Goal: Task Accomplishment & Management: Manage account settings

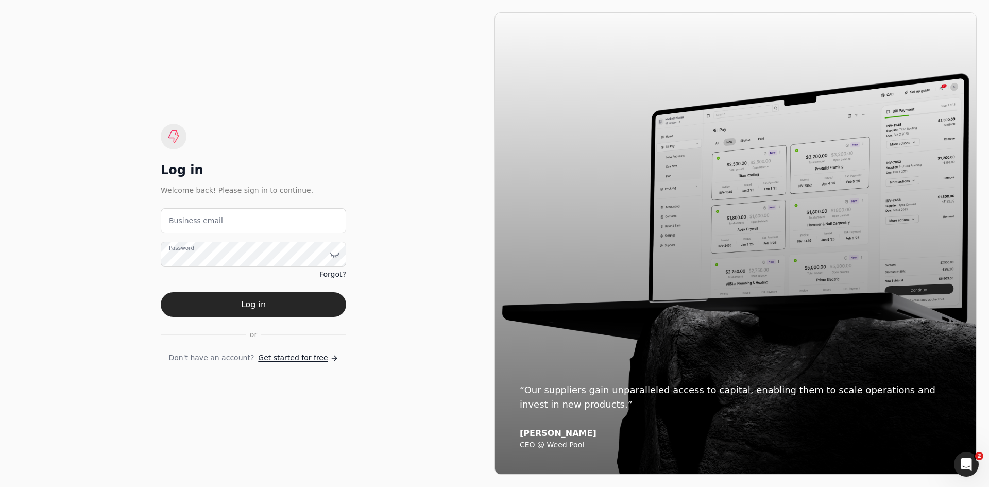
click at [212, 222] on label "Business email" at bounding box center [196, 220] width 54 height 11
click at [212, 222] on email "Business email" at bounding box center [253, 220] width 185 height 25
type email "[EMAIL_ADDRESS][DOMAIN_NAME]"
click at [161, 292] on button "Log in" at bounding box center [253, 304] width 185 height 25
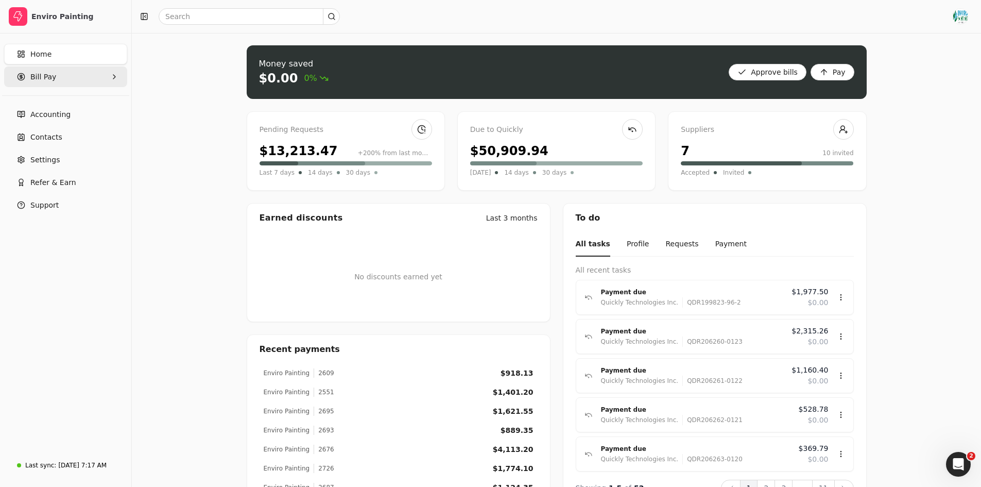
click at [109, 75] on Pay "Bill Pay" at bounding box center [65, 76] width 123 height 21
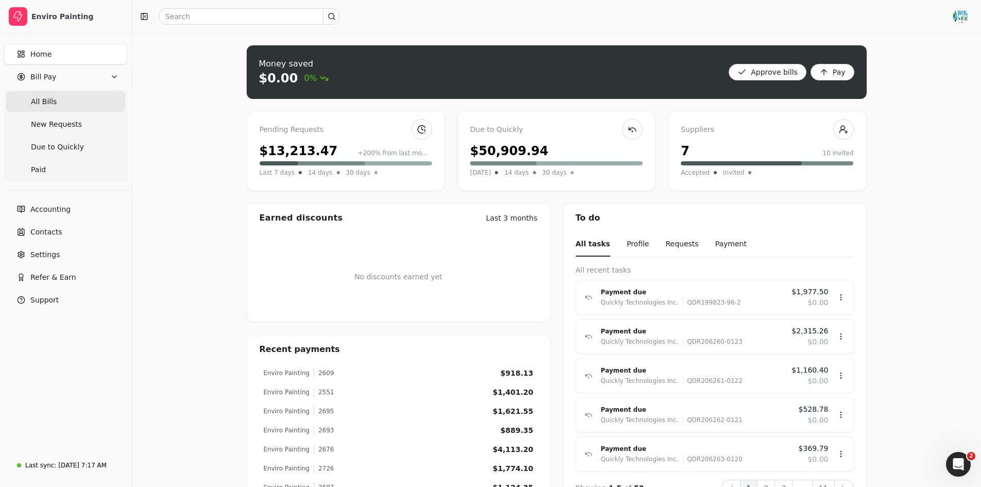
click at [94, 111] on Bills "All Bills" at bounding box center [65, 101] width 119 height 21
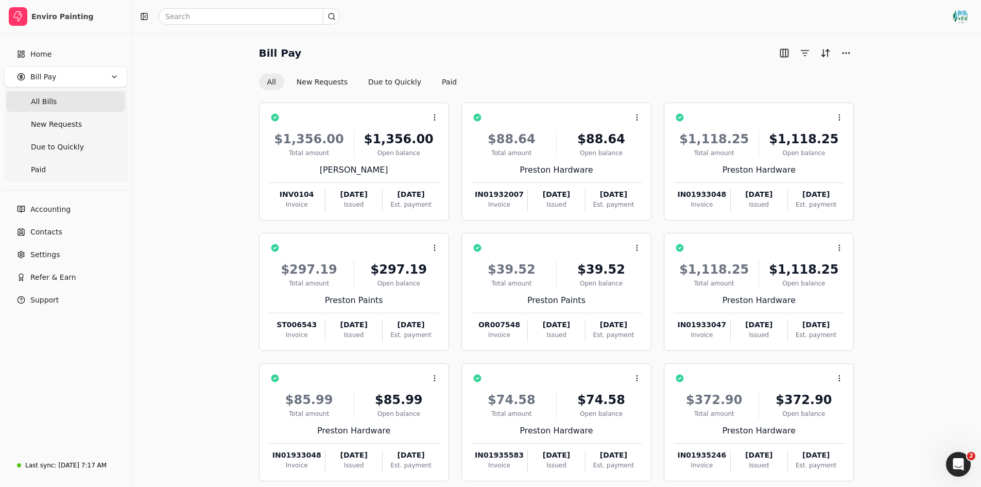
scroll to position [53, 0]
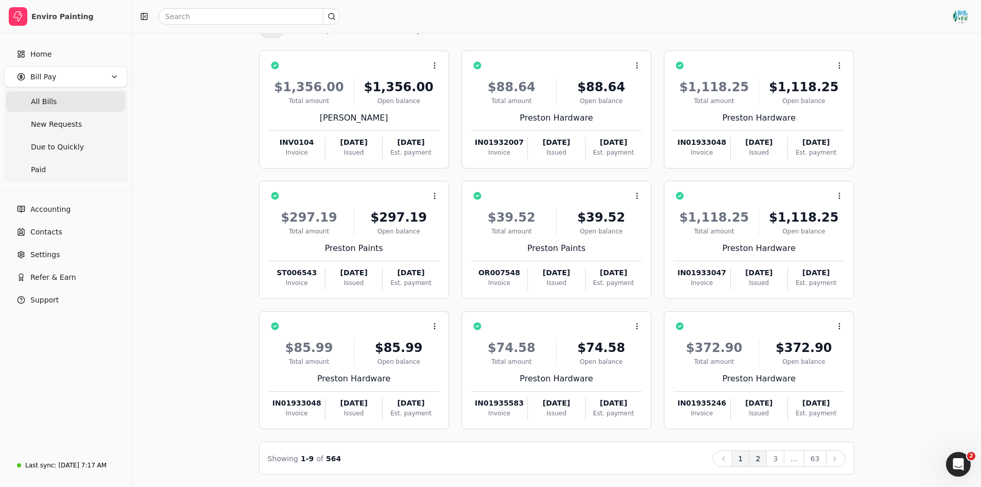
click at [764, 460] on button "2" at bounding box center [758, 458] width 18 height 16
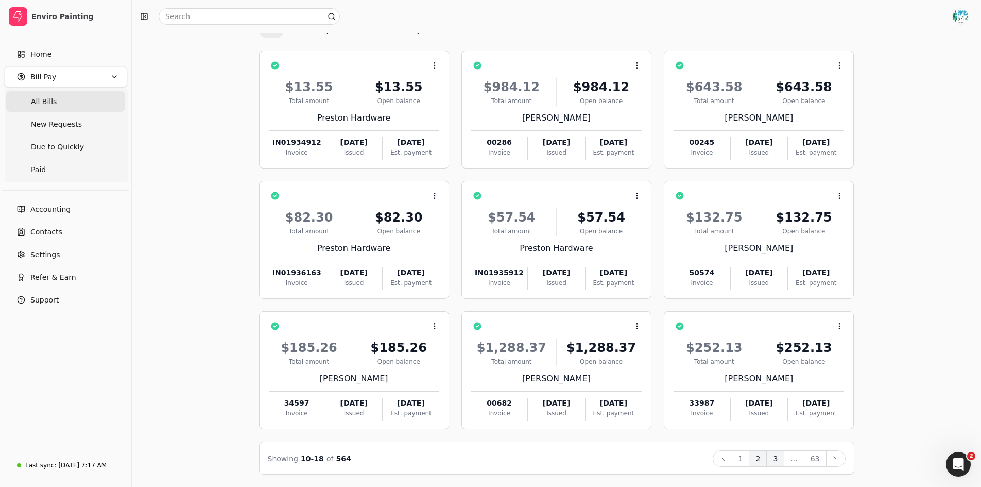
click at [780, 461] on button "3" at bounding box center [775, 458] width 18 height 16
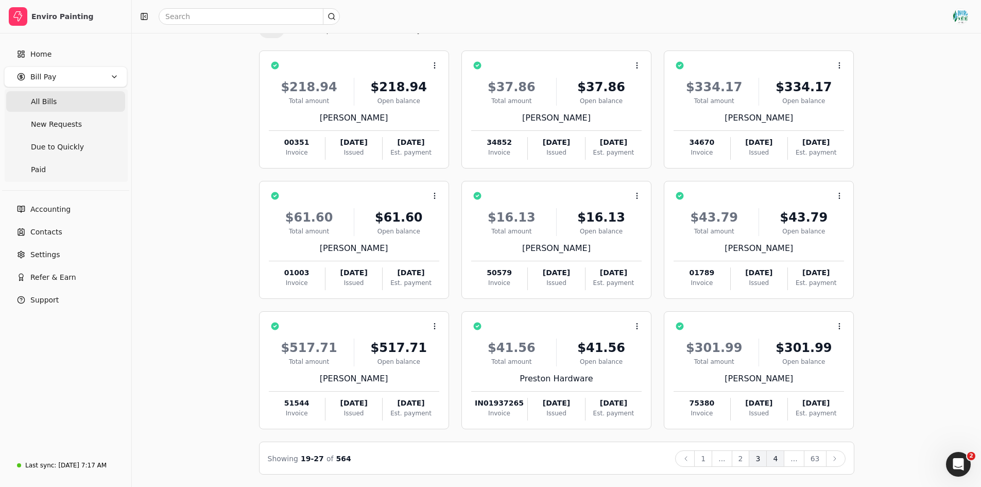
click at [780, 461] on button "4" at bounding box center [775, 458] width 18 height 16
click at [784, 462] on button "5" at bounding box center [775, 458] width 18 height 16
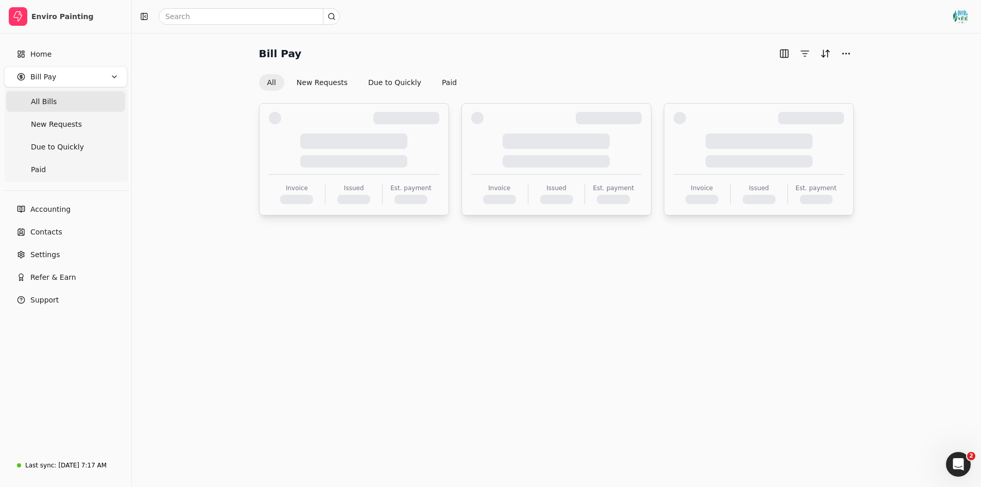
scroll to position [0, 0]
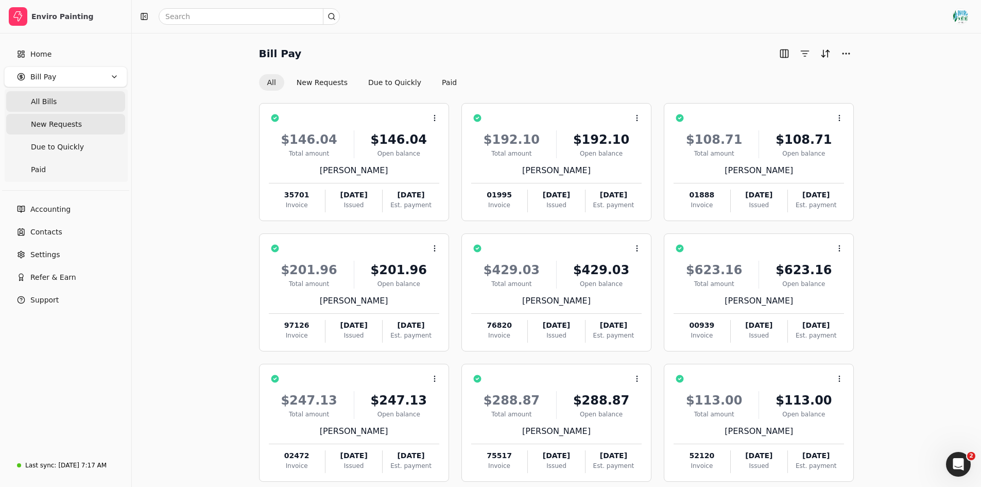
click at [41, 127] on span "New Requests" at bounding box center [56, 124] width 51 height 11
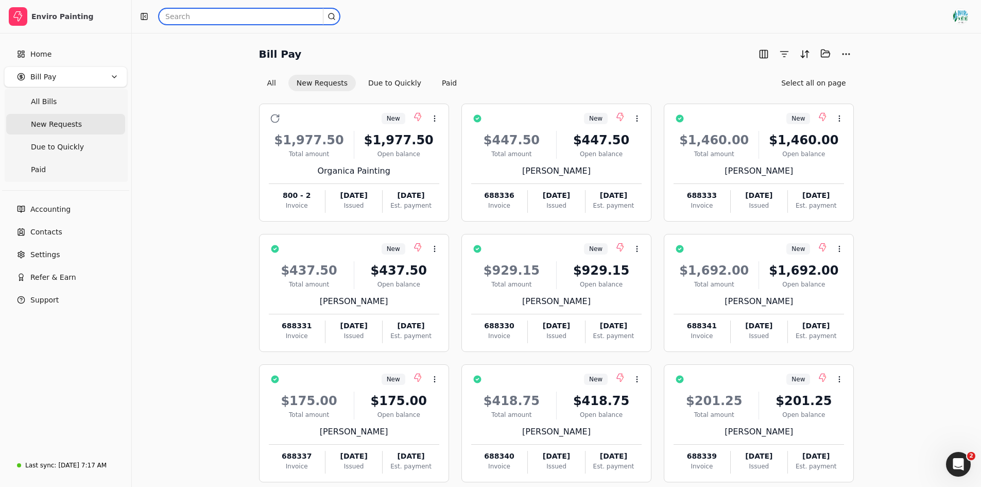
click at [252, 21] on input "text" at bounding box center [249, 16] width 181 height 16
type input "[PERSON_NAME]"
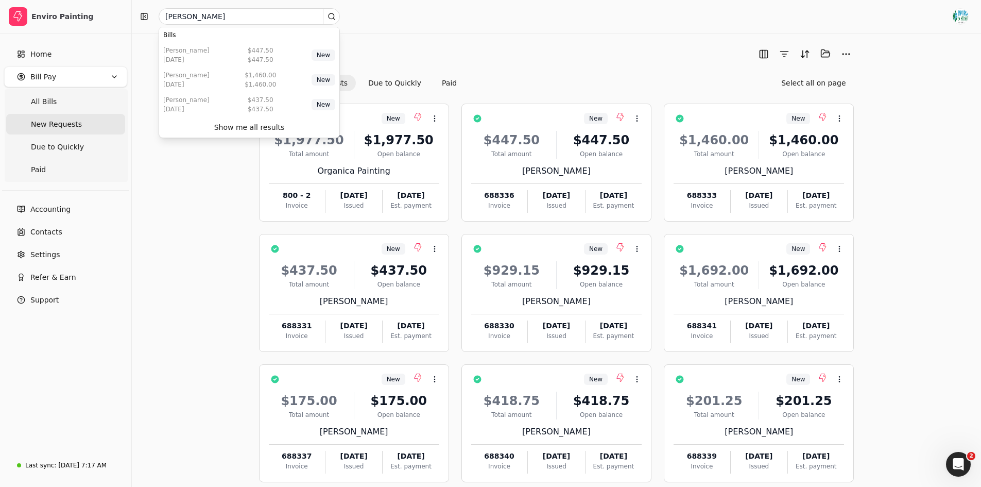
click at [333, 15] on icon at bounding box center [332, 16] width 8 height 8
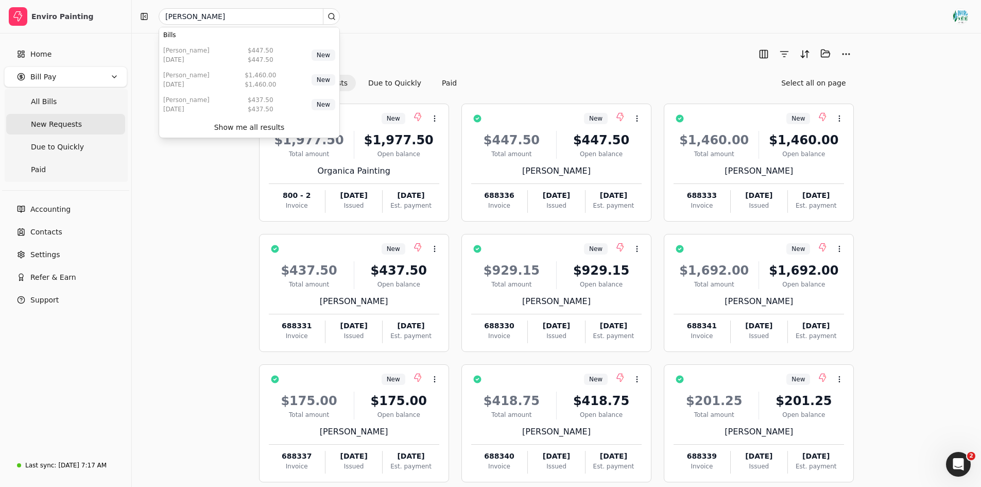
click at [333, 15] on icon at bounding box center [332, 16] width 8 height 8
click at [501, 64] on div "Bill Pay Selected items: 0 All New Requests Due to Quickly Paid Select all on p…" at bounding box center [556, 68] width 595 height 46
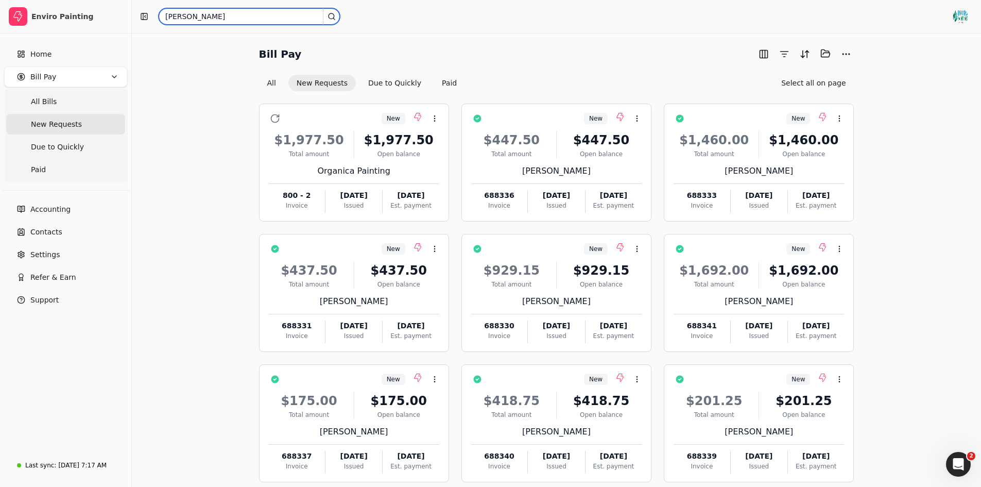
click at [330, 21] on input "[PERSON_NAME]" at bounding box center [249, 16] width 181 height 16
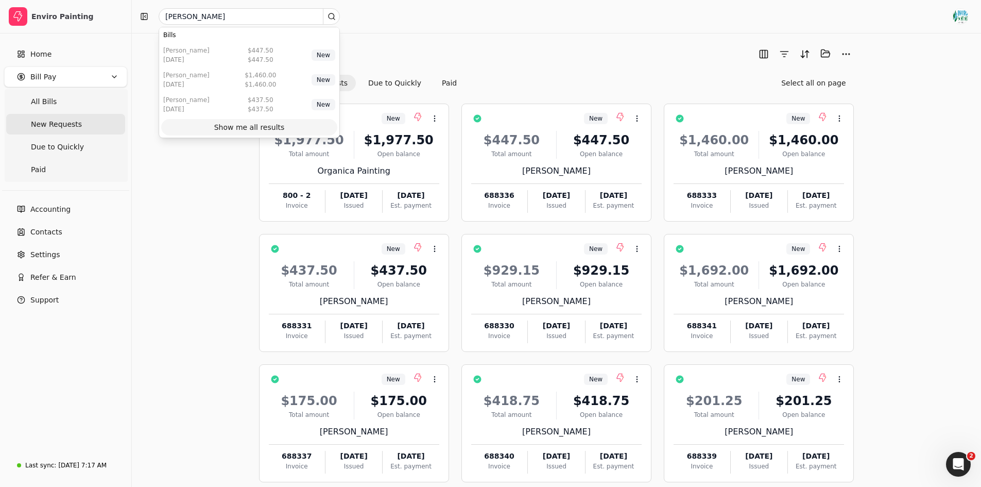
click at [261, 127] on div "Show me all results" at bounding box center [249, 127] width 71 height 11
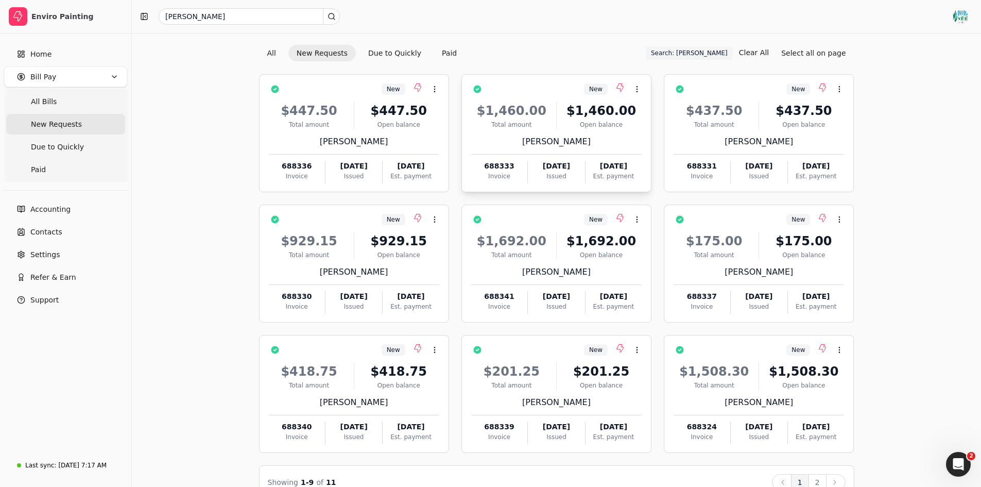
scroll to position [54, 0]
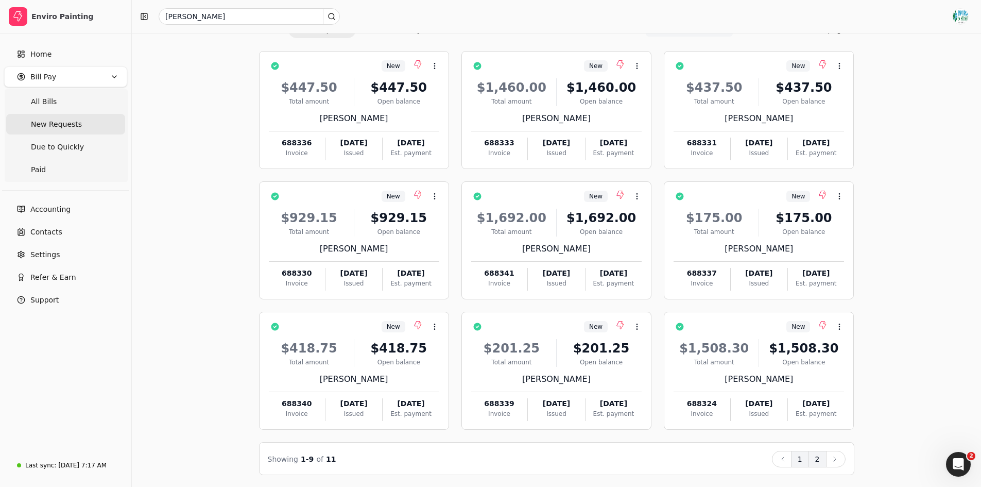
click at [824, 460] on button "2" at bounding box center [818, 459] width 18 height 16
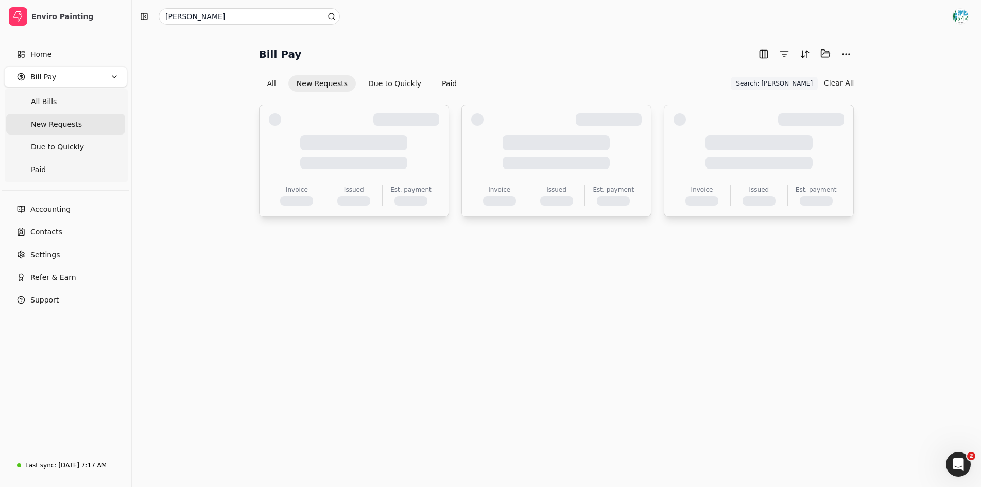
scroll to position [0, 0]
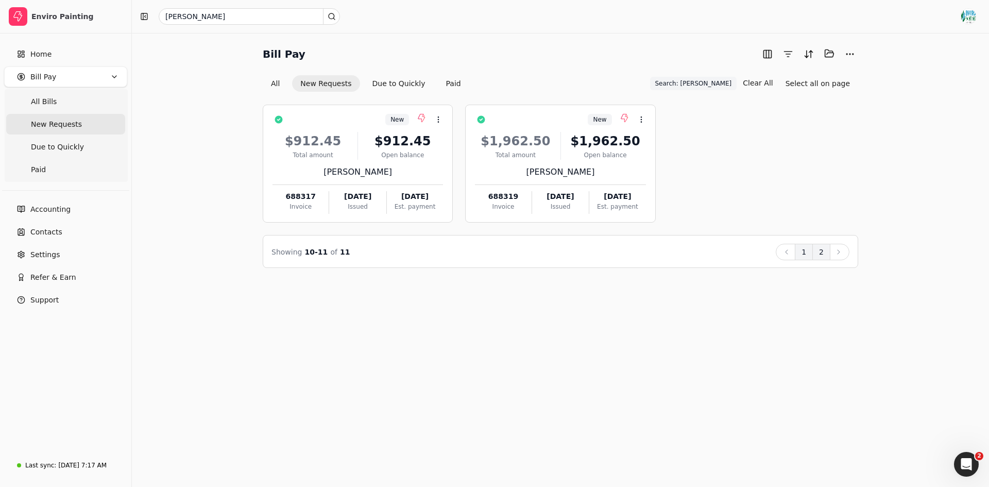
click at [808, 248] on button "1" at bounding box center [804, 252] width 18 height 16
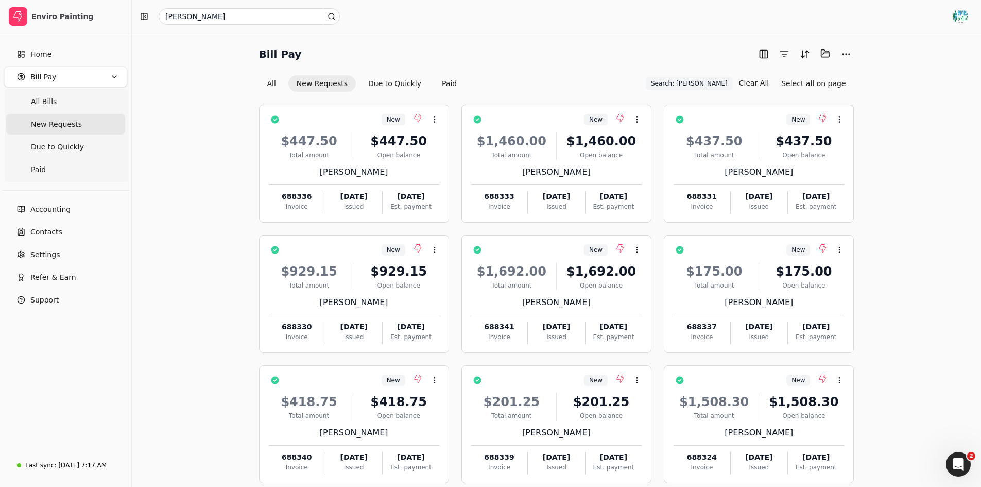
scroll to position [54, 0]
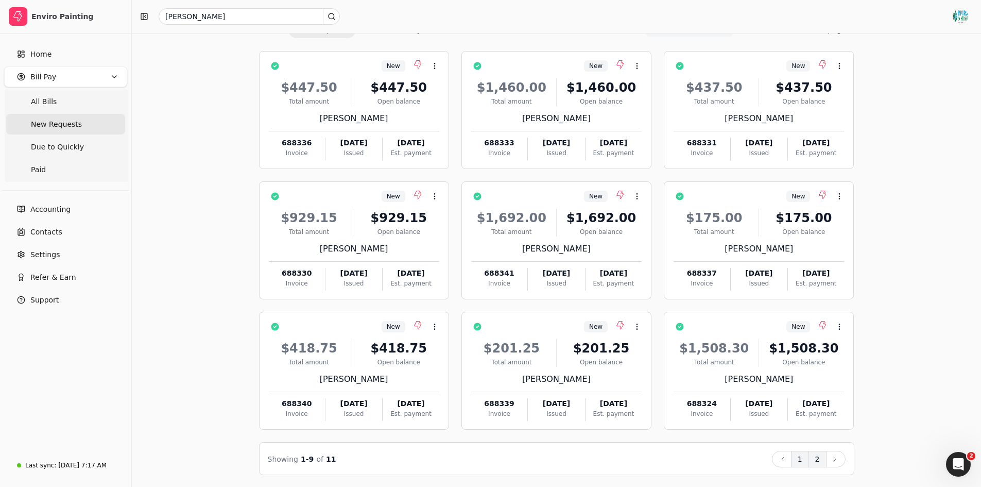
click at [811, 456] on button "2" at bounding box center [818, 459] width 18 height 16
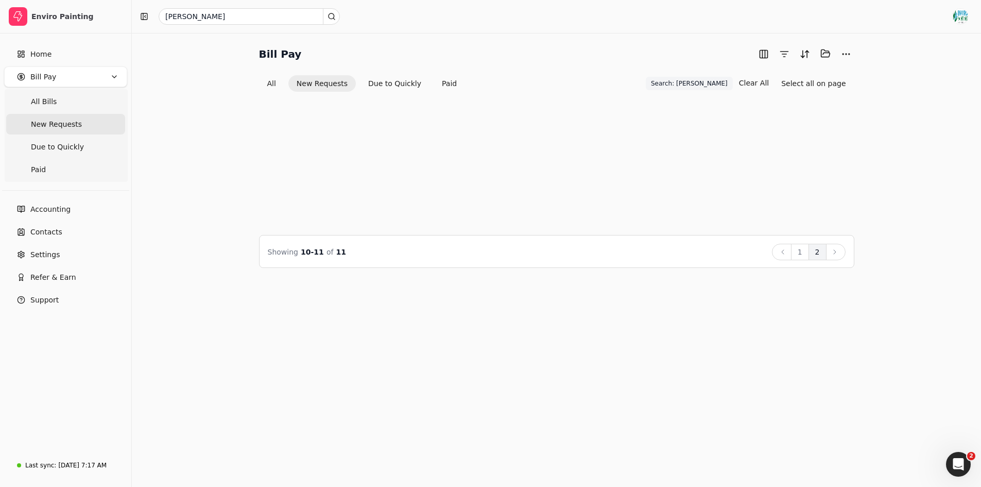
scroll to position [0, 0]
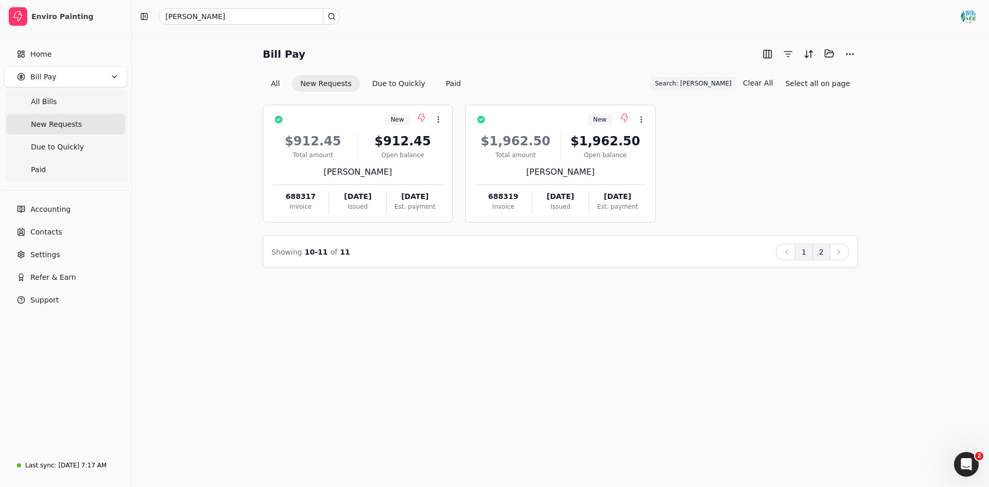
click at [805, 250] on button "1" at bounding box center [804, 252] width 18 height 16
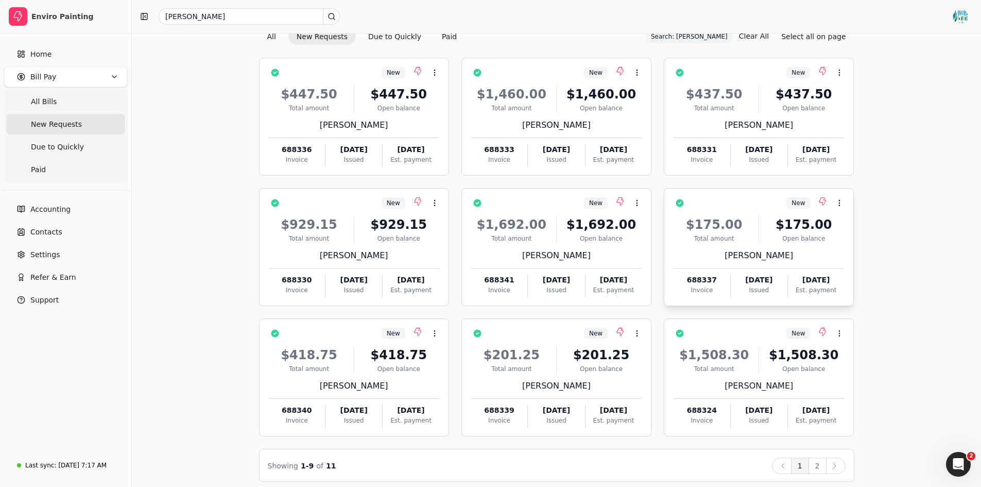
scroll to position [47, 0]
click at [400, 210] on div "New Context Menu Button" at bounding box center [361, 203] width 156 height 18
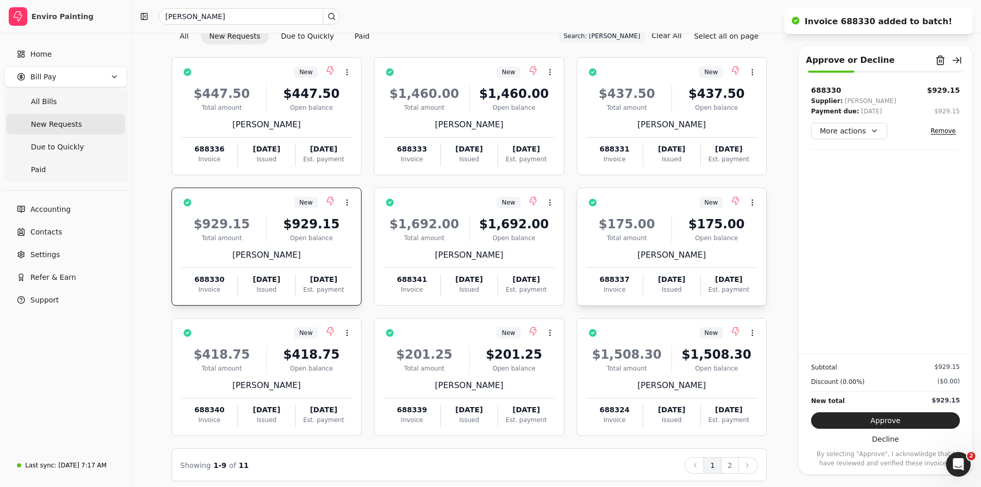
click at [628, 207] on div "New Context Menu Button" at bounding box center [679, 203] width 156 height 18
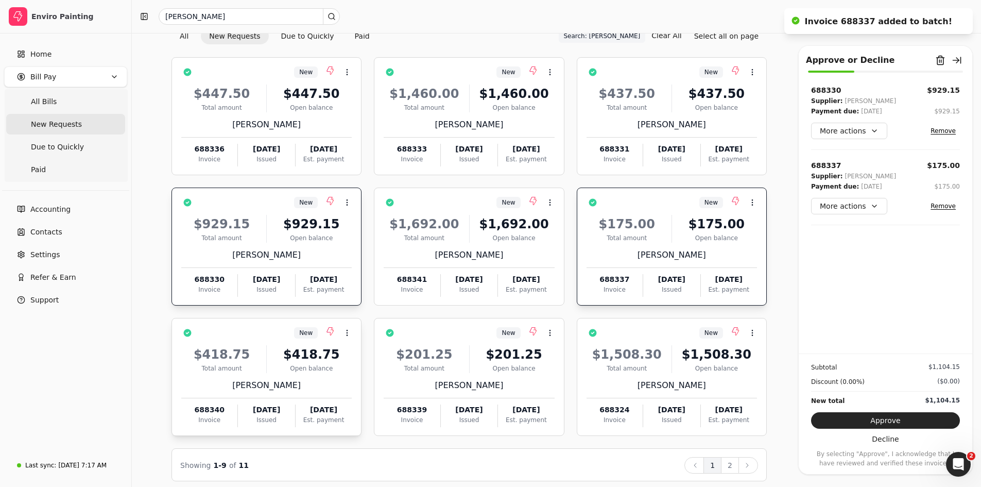
click at [314, 346] on div "$418.75" at bounding box center [311, 354] width 81 height 19
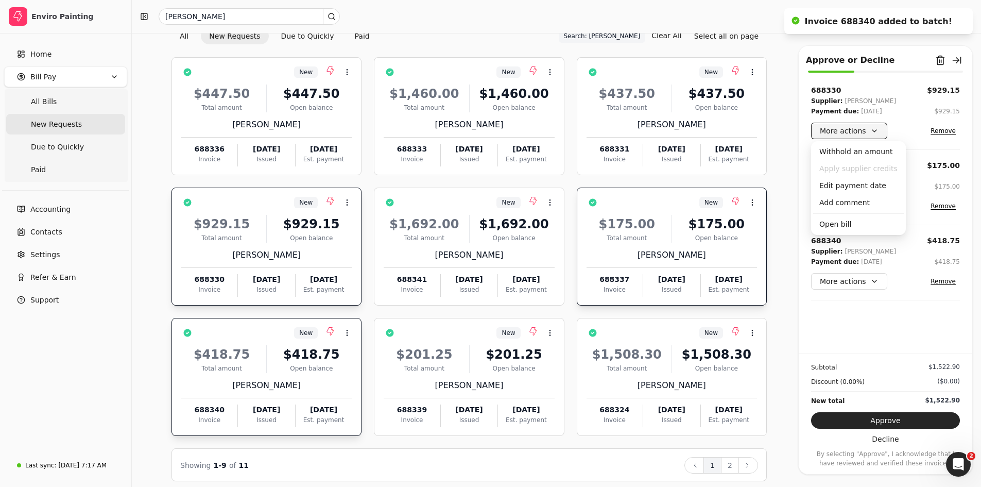
click at [867, 134] on button "More actions" at bounding box center [849, 131] width 76 height 16
click at [867, 190] on div "Edit payment date" at bounding box center [858, 185] width 91 height 17
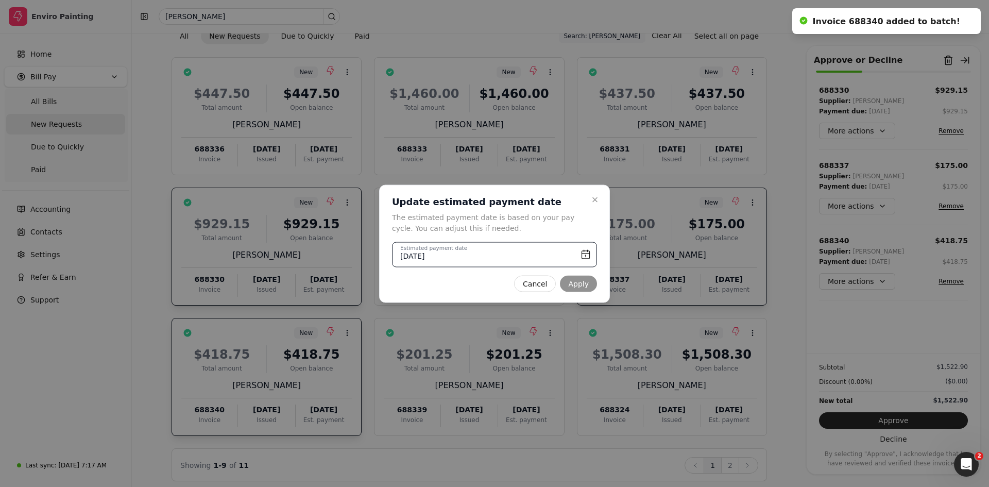
click at [488, 257] on input "[DATE]" at bounding box center [494, 254] width 205 height 25
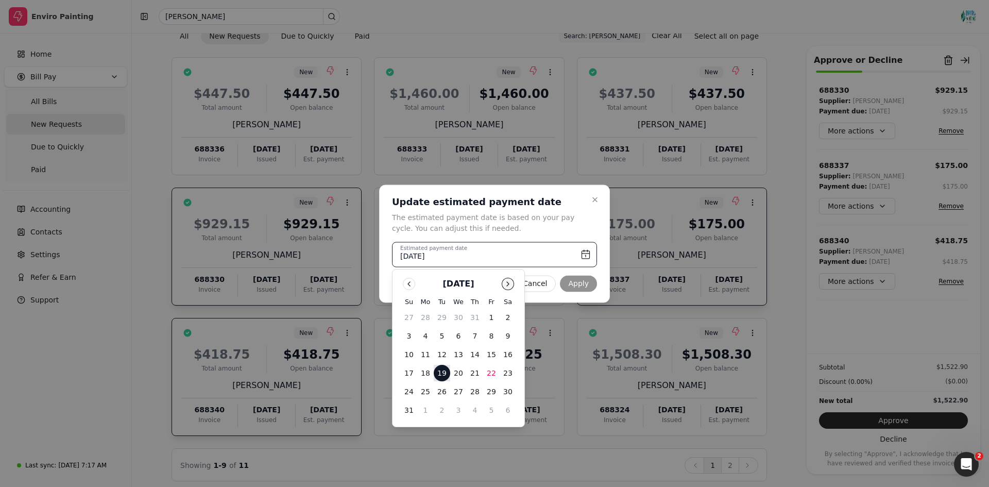
click at [507, 288] on button "Go to next month" at bounding box center [508, 284] width 12 height 12
click at [408, 283] on button "Go to previous month" at bounding box center [409, 284] width 12 height 12
click at [504, 286] on button "Go to next month" at bounding box center [508, 284] width 12 height 12
click at [406, 283] on button "Go to previous month" at bounding box center [409, 284] width 12 height 12
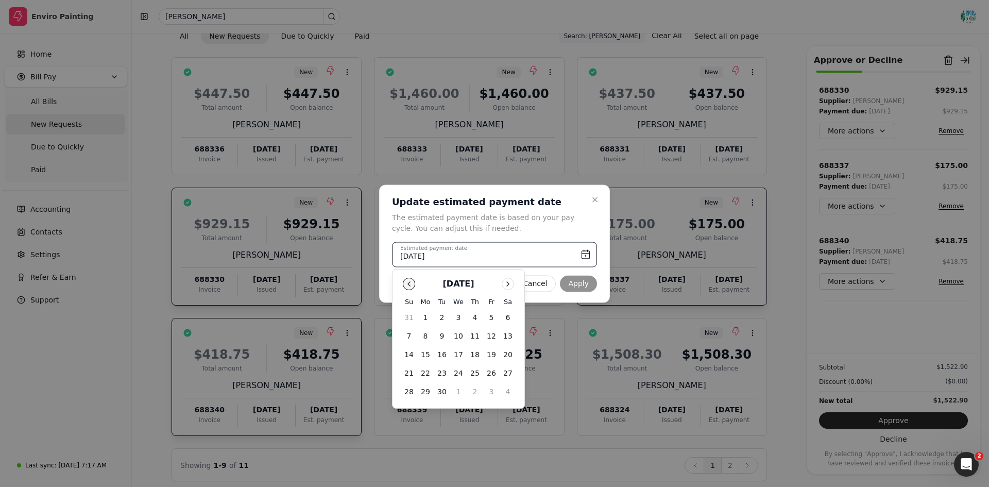
click at [406, 283] on button "Go to previous month" at bounding box center [409, 284] width 12 height 12
click at [506, 286] on button "Go to next month" at bounding box center [508, 284] width 12 height 12
click at [420, 351] on button "10" at bounding box center [425, 354] width 16 height 16
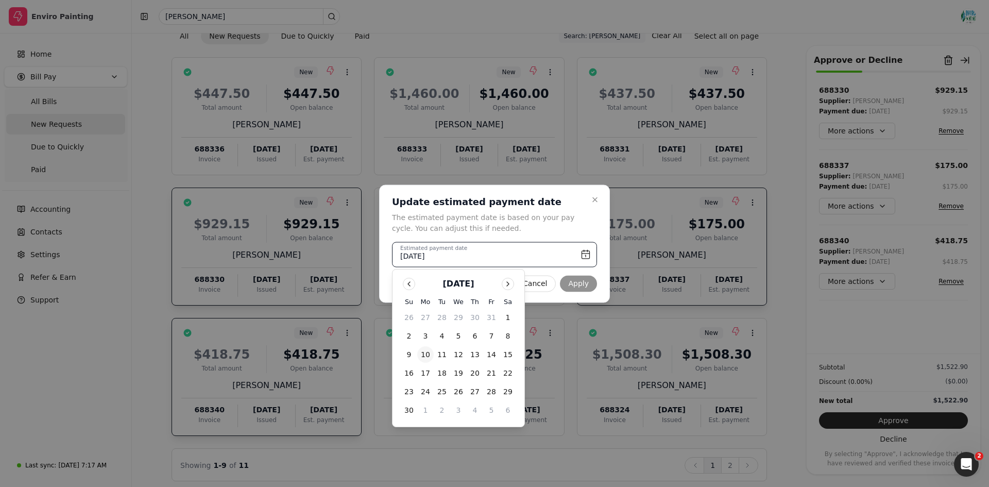
type input "[DATE]"
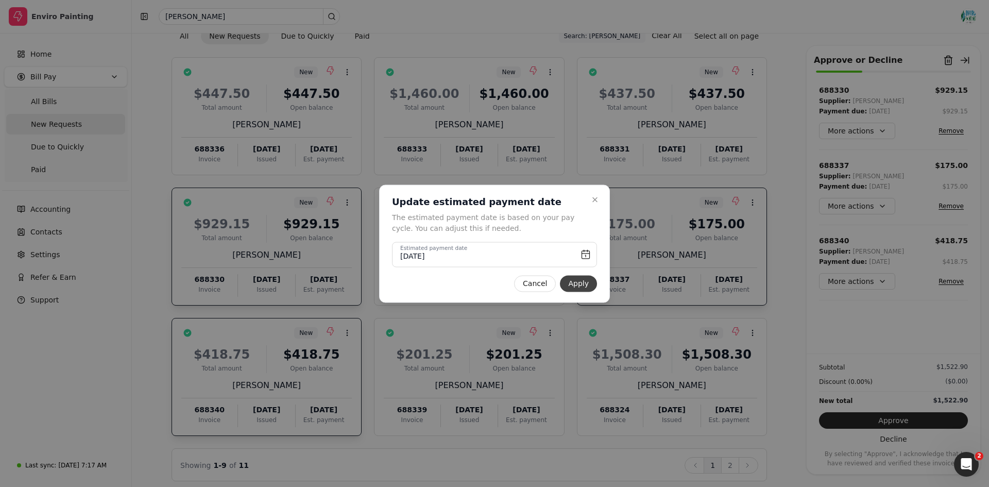
click at [579, 284] on button "Apply" at bounding box center [578, 283] width 37 height 16
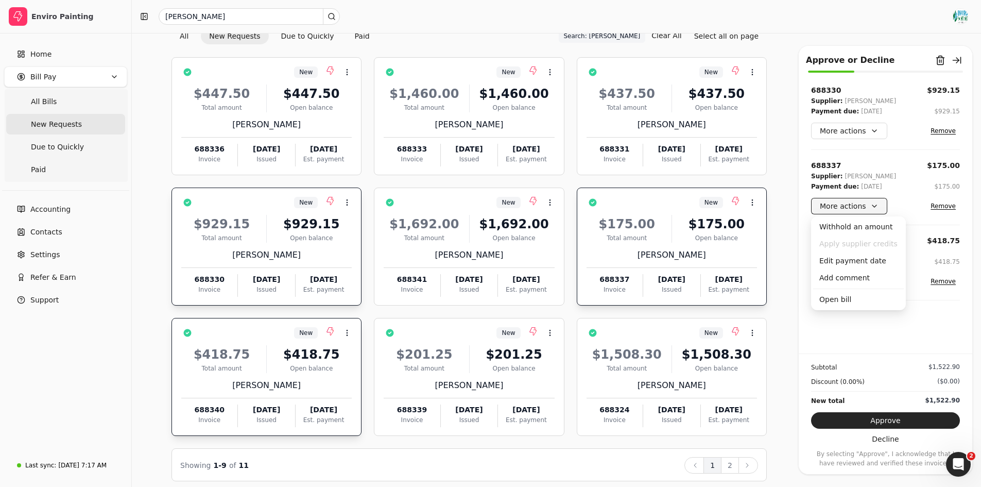
click at [878, 209] on button "More actions" at bounding box center [849, 206] width 76 height 16
click at [863, 266] on div "Edit payment date" at bounding box center [858, 260] width 91 height 17
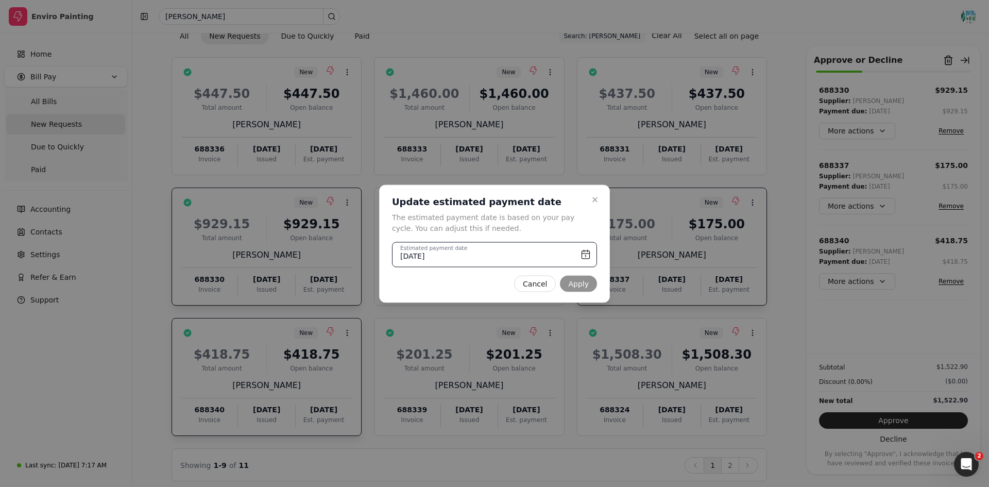
click at [533, 253] on input "[DATE]" at bounding box center [494, 254] width 205 height 25
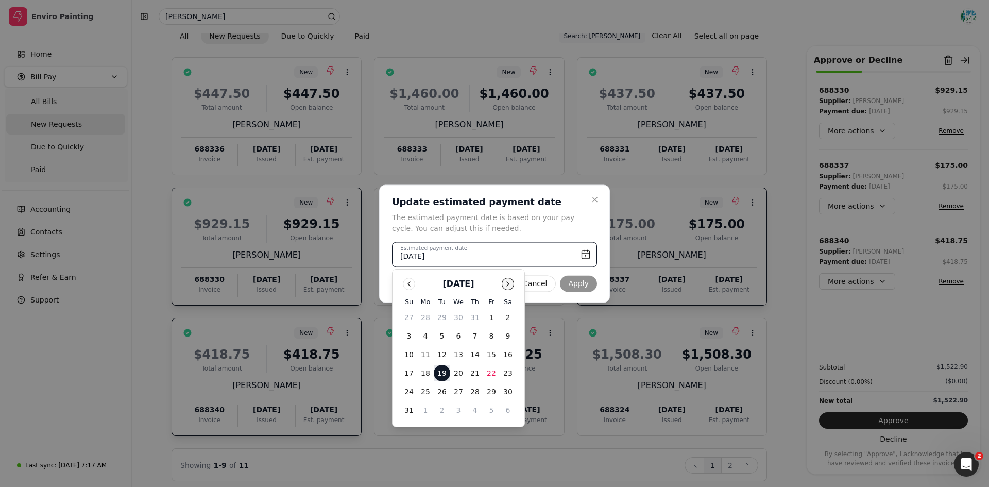
click at [511, 287] on button "Go to next month" at bounding box center [508, 284] width 12 height 12
click at [420, 354] on button "10" at bounding box center [425, 354] width 16 height 16
type input "[DATE]"
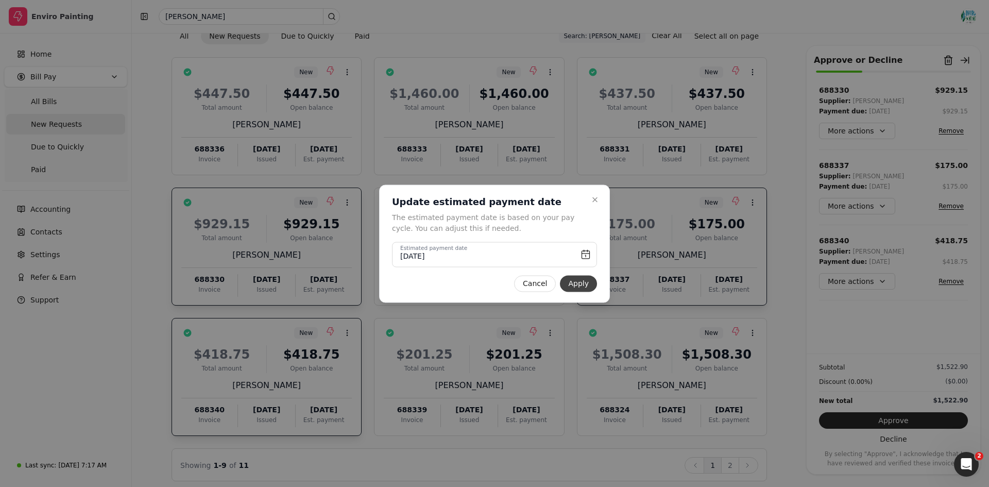
click at [586, 281] on button "Apply" at bounding box center [578, 283] width 37 height 16
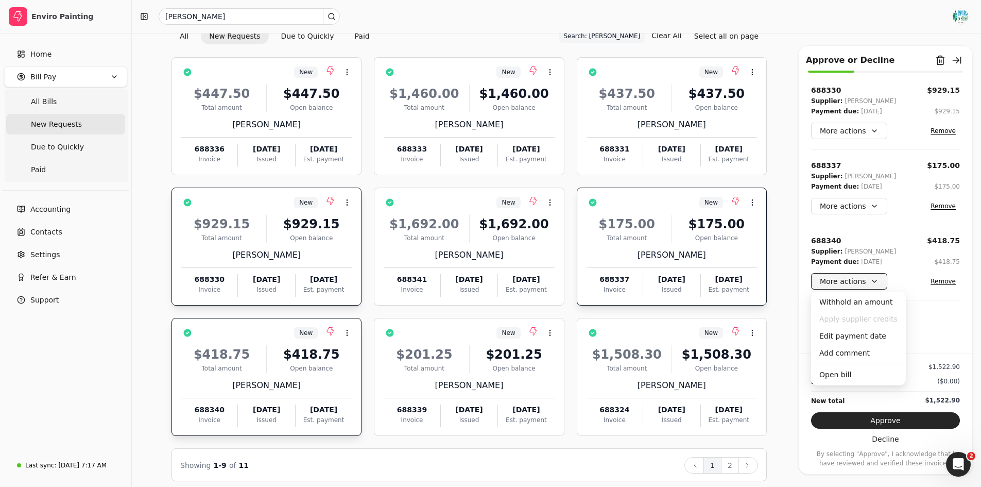
click at [868, 279] on button "More actions" at bounding box center [849, 281] width 76 height 16
click at [850, 338] on div "Edit payment date" at bounding box center [858, 336] width 91 height 17
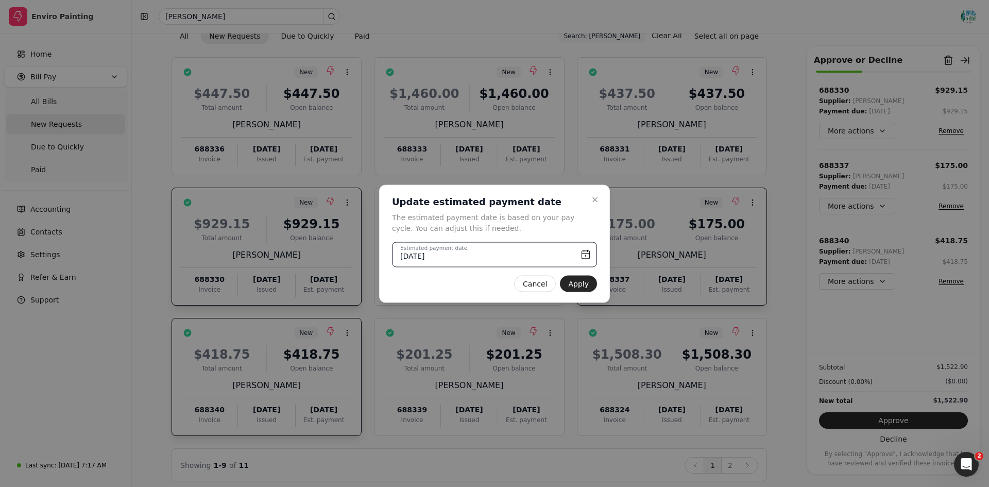
click at [566, 251] on input "[DATE]" at bounding box center [494, 254] width 205 height 25
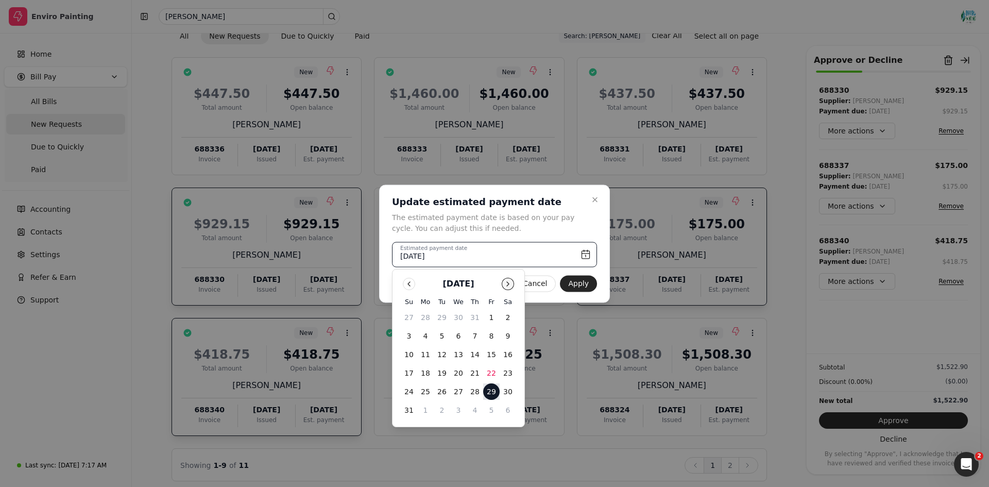
click at [504, 286] on button "Go to next month" at bounding box center [508, 284] width 12 height 12
click at [407, 288] on button "Go to previous month" at bounding box center [409, 284] width 12 height 12
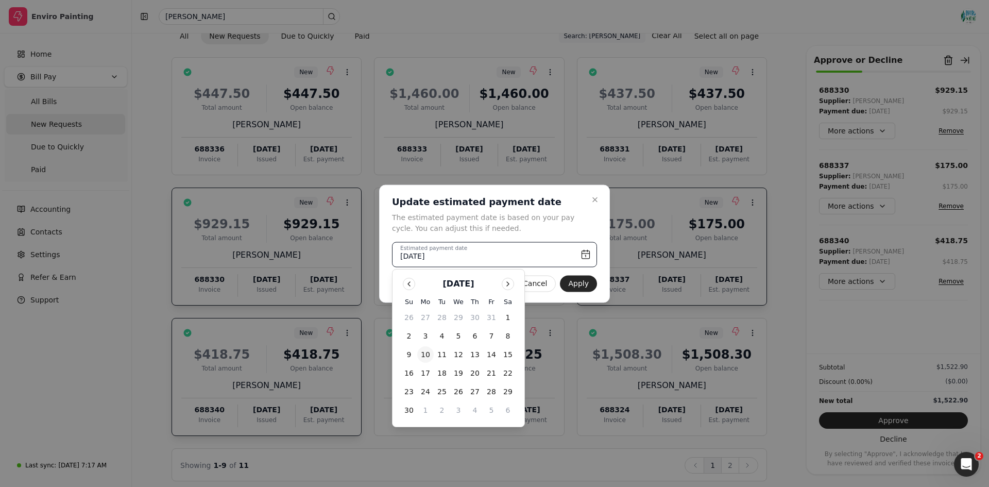
click at [424, 353] on button "10" at bounding box center [425, 354] width 16 height 16
type input "[DATE]"
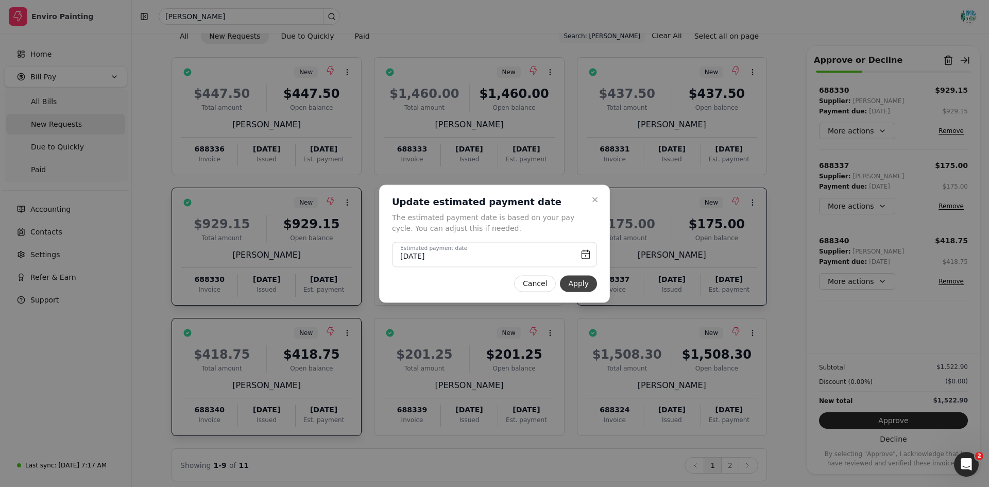
click at [594, 284] on button "Apply" at bounding box center [578, 283] width 37 height 16
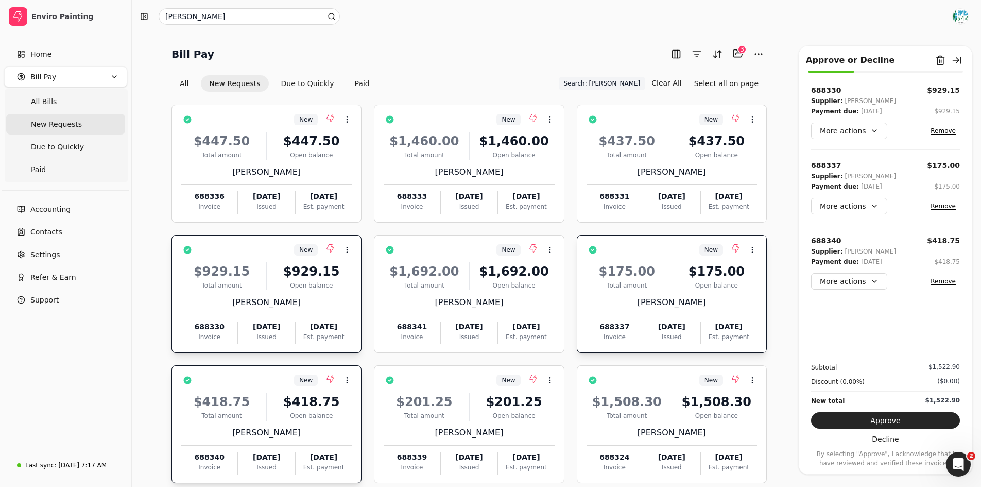
scroll to position [54, 0]
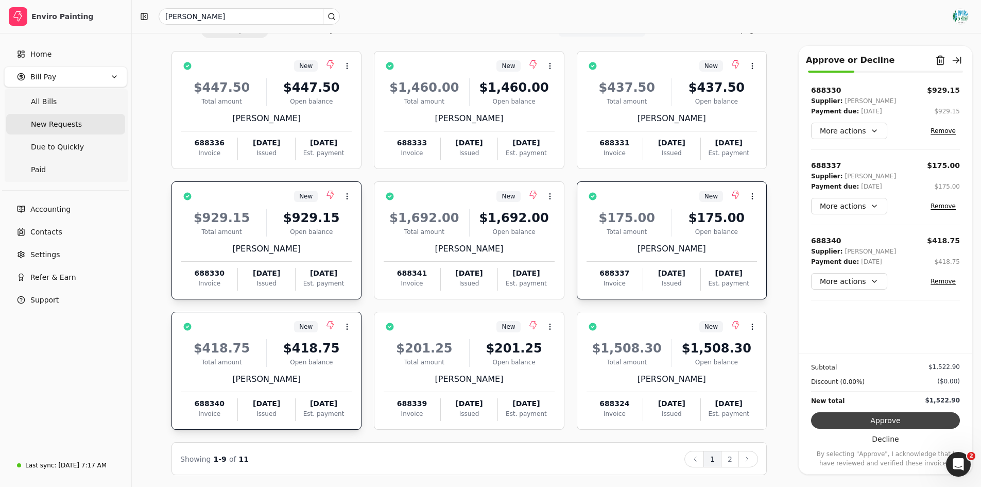
click at [921, 421] on button "Approve" at bounding box center [885, 420] width 149 height 16
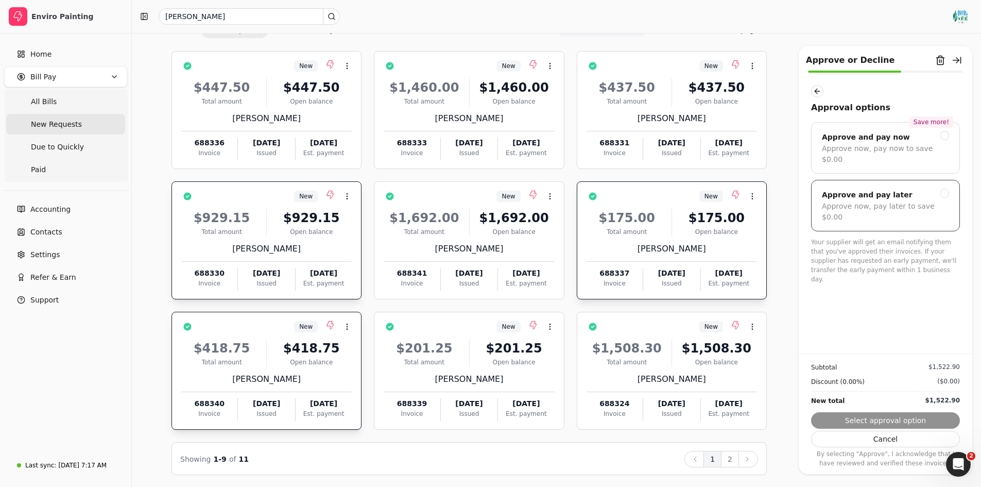
click at [945, 189] on div at bounding box center [944, 193] width 9 height 9
click at [940, 418] on button "Submit approval" at bounding box center [885, 420] width 149 height 16
click at [940, 418] on div "Subtotal $1,522.90 Discount (0.00%) ($0.00) New total $1,522.90 Cancel By selec…" at bounding box center [886, 410] width 174 height 114
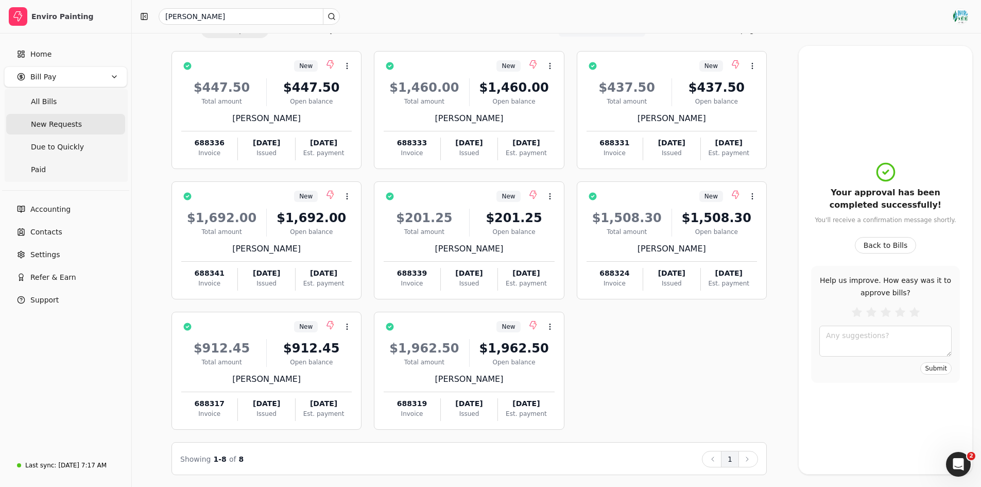
click at [782, 388] on div "Bill Pay Selected items: 0 All New Requests Due to Quickly Paid Search: [PERSON…" at bounding box center [556, 233] width 825 height 483
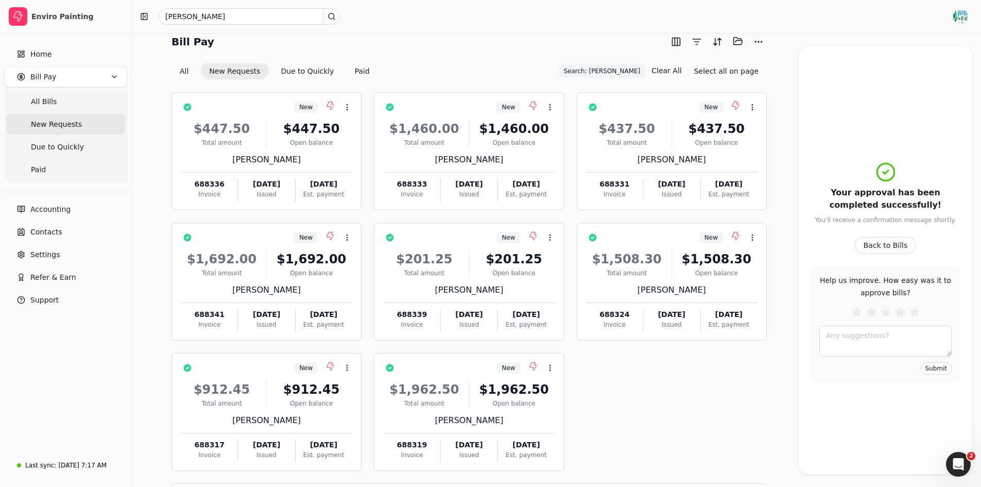
scroll to position [0, 0]
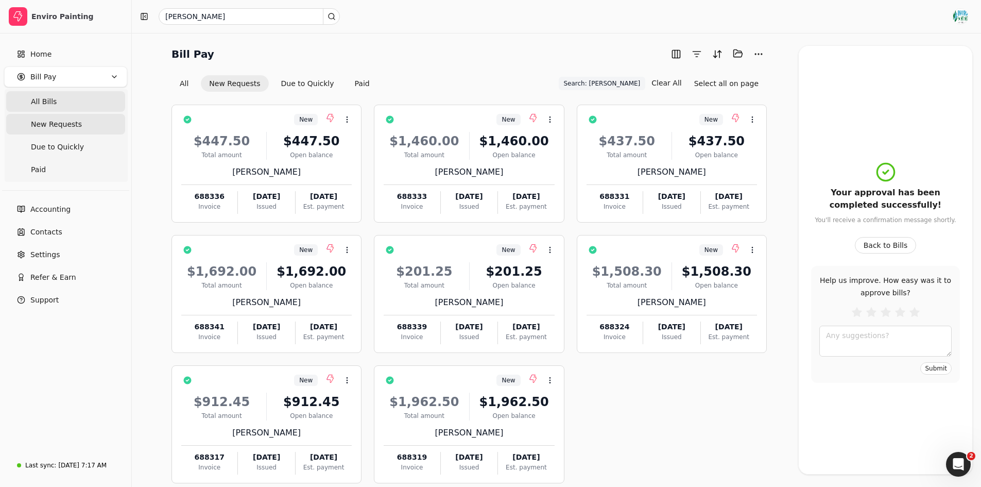
click at [109, 106] on Bills "All Bills" at bounding box center [65, 101] width 119 height 21
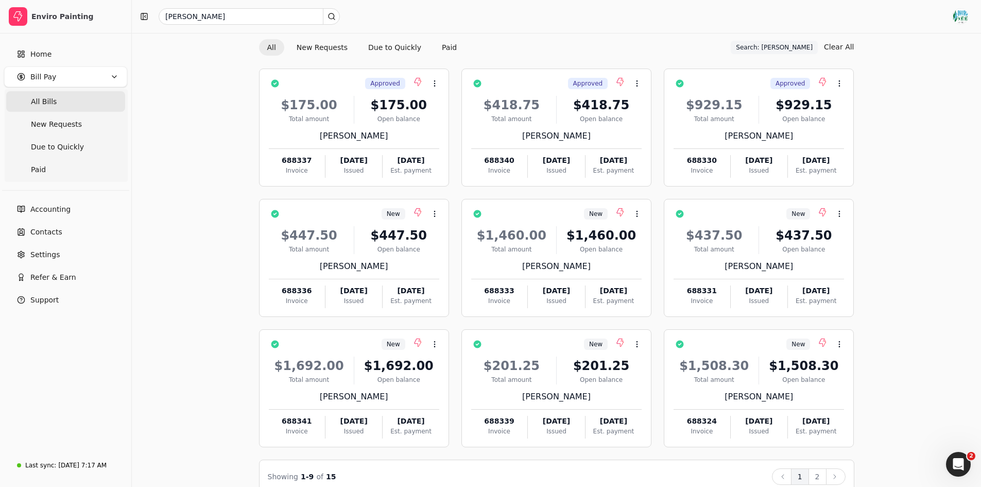
scroll to position [54, 0]
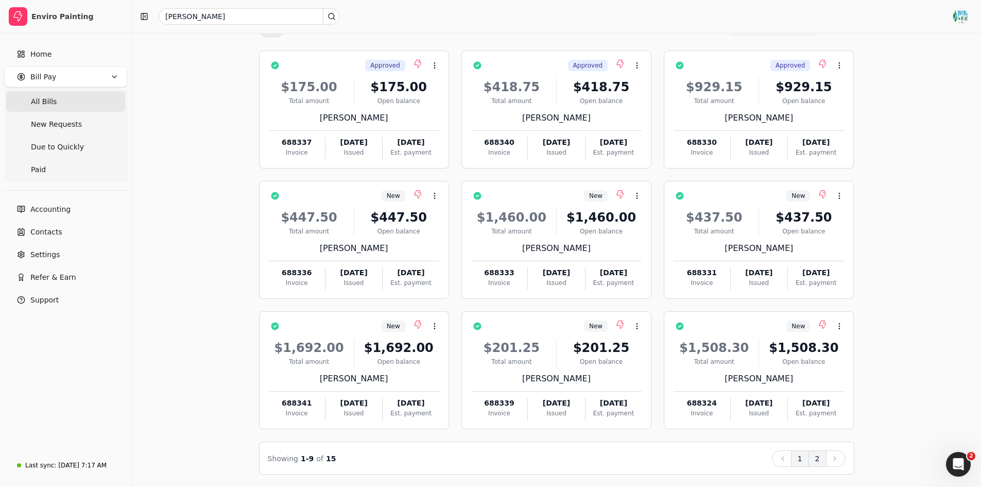
click at [816, 465] on button "2" at bounding box center [818, 458] width 18 height 16
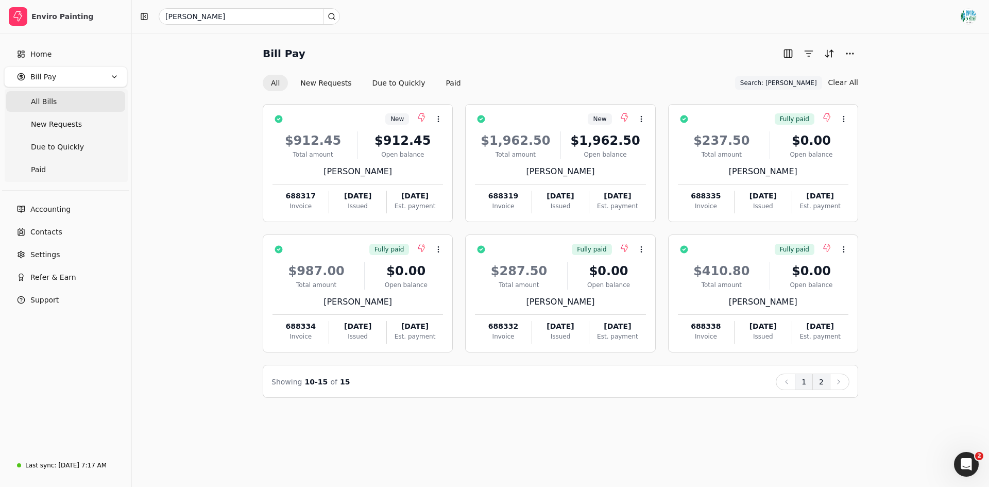
click at [805, 382] on button "1" at bounding box center [804, 381] width 18 height 16
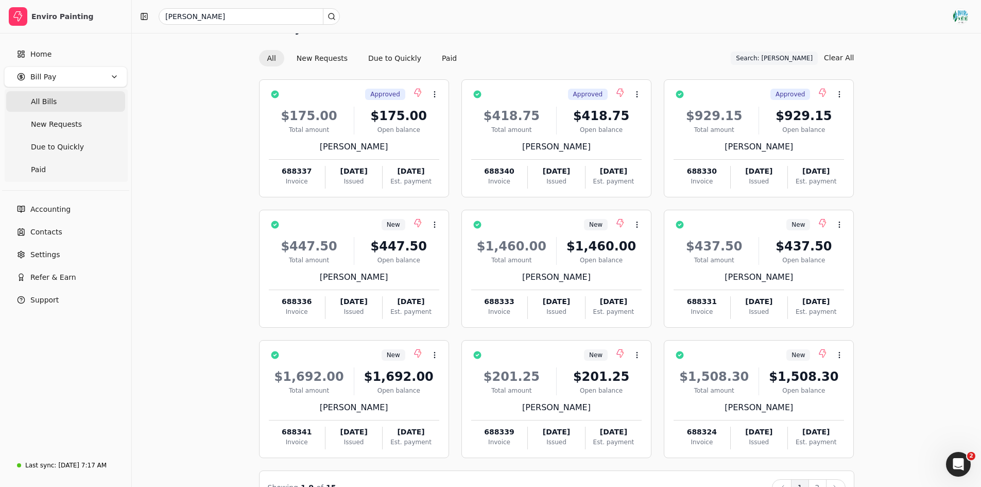
scroll to position [54, 0]
